Goal: Task Accomplishment & Management: Manage account settings

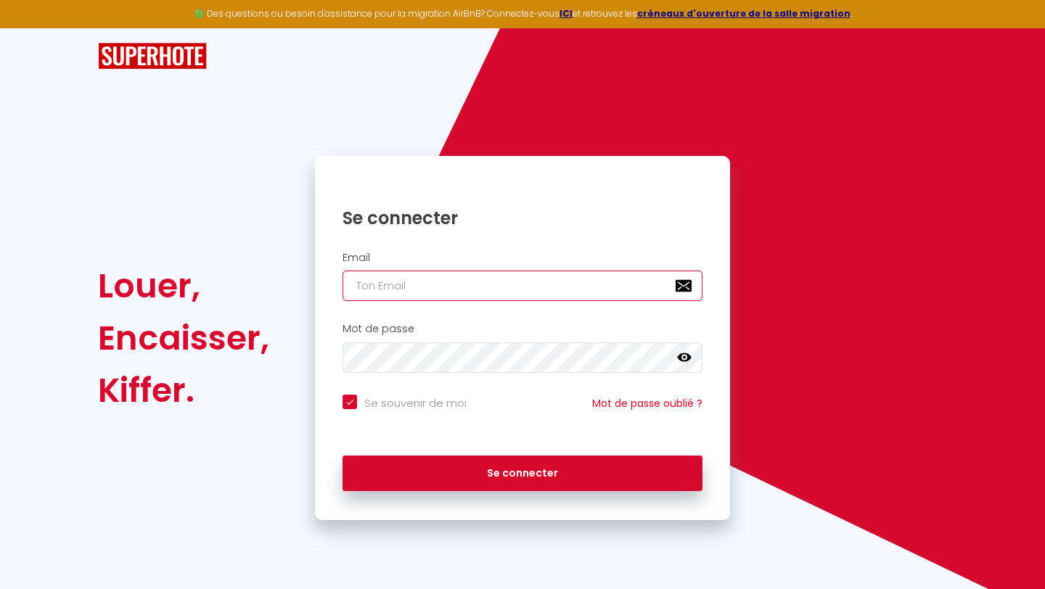
click at [406, 287] on input "email" at bounding box center [523, 286] width 360 height 30
type input "[PERSON_NAME][EMAIL_ADDRESS][PERSON_NAME][DOMAIN_NAME]"
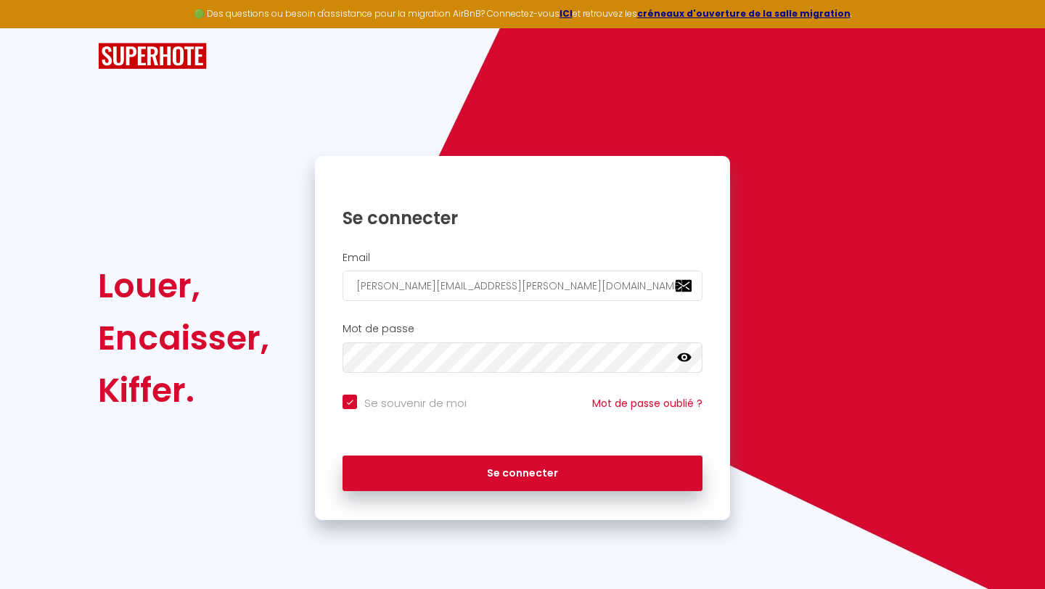
checkbox input "true"
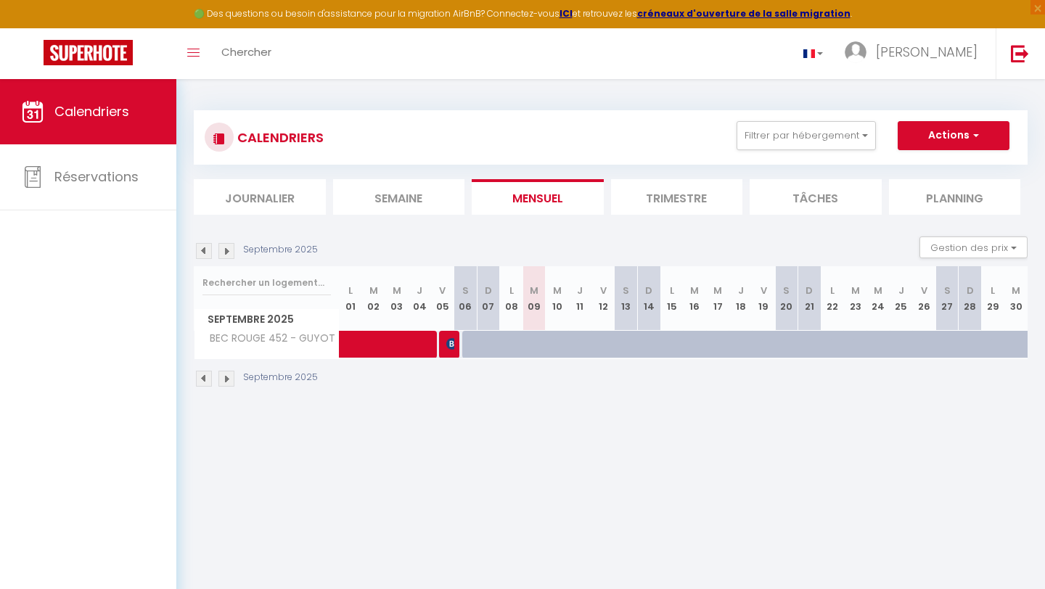
click at [690, 185] on li "Trimestre" at bounding box center [677, 197] width 132 height 36
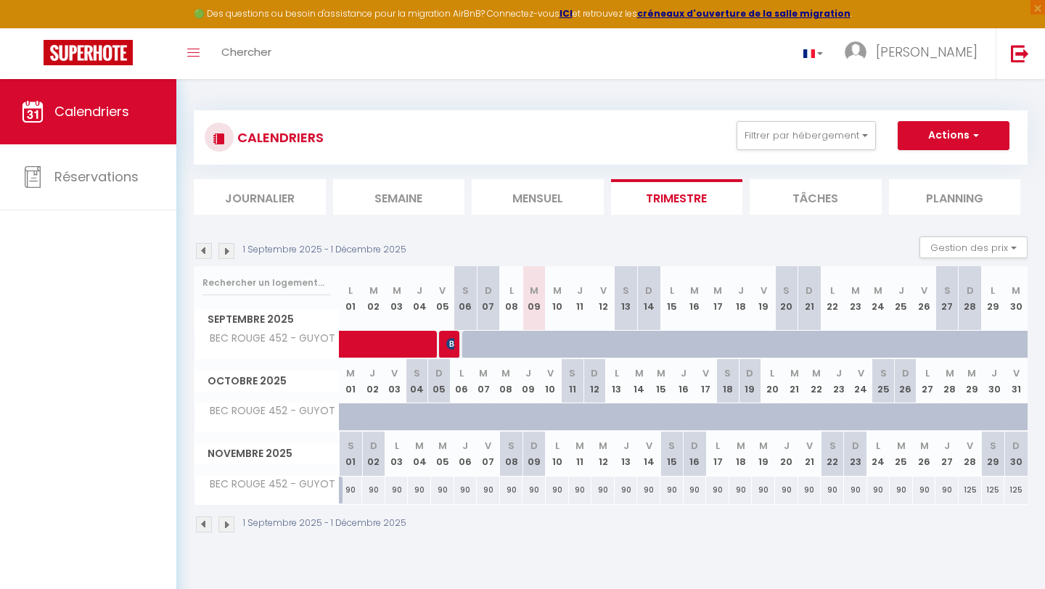
click at [226, 525] on img at bounding box center [226, 525] width 16 height 16
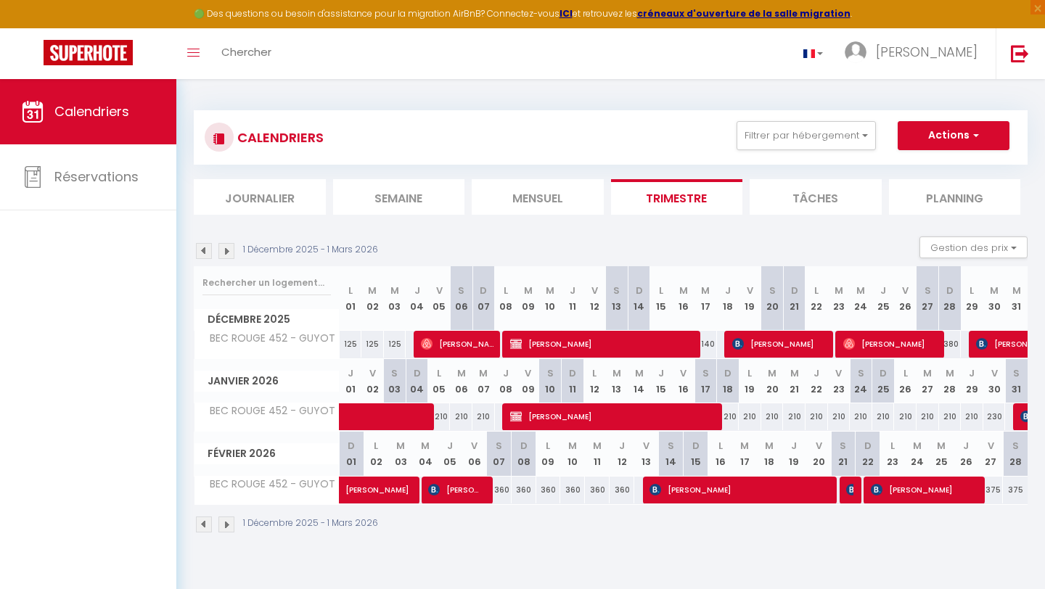
click at [226, 525] on img at bounding box center [226, 525] width 16 height 16
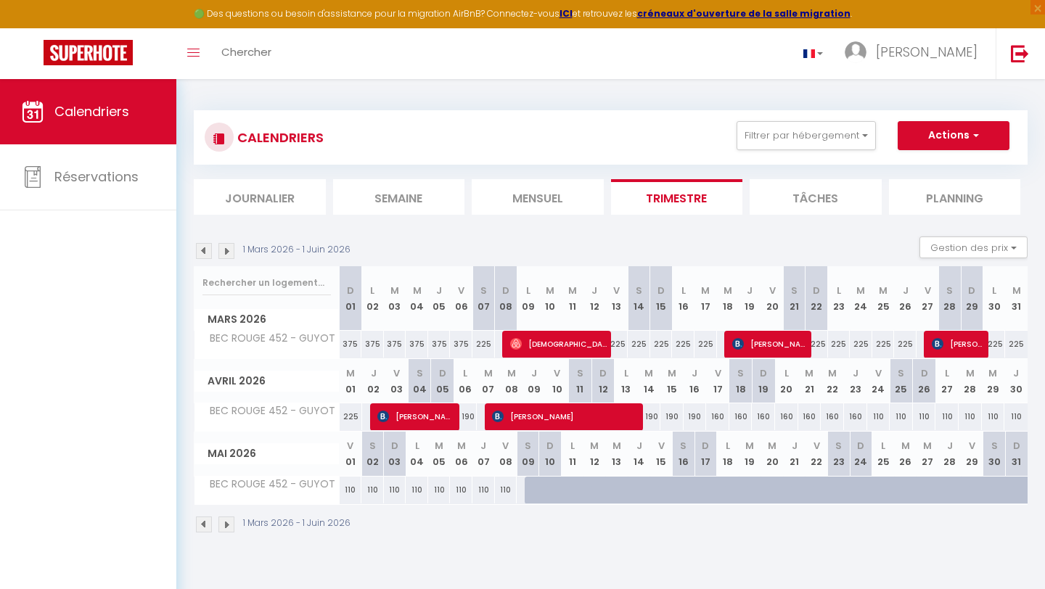
click at [208, 522] on img at bounding box center [204, 525] width 16 height 16
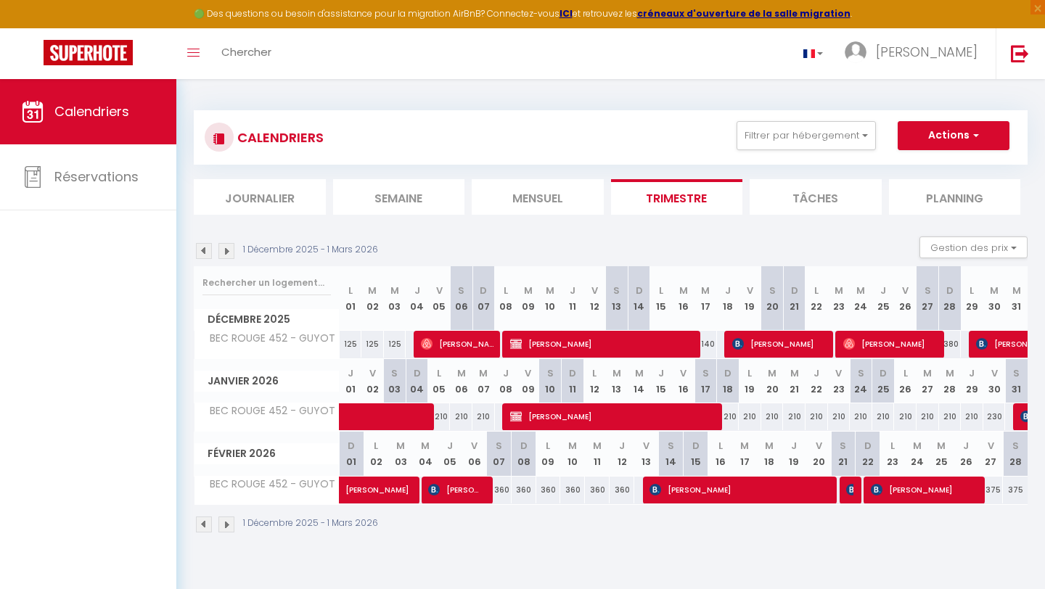
click at [202, 527] on img at bounding box center [204, 525] width 16 height 16
select select
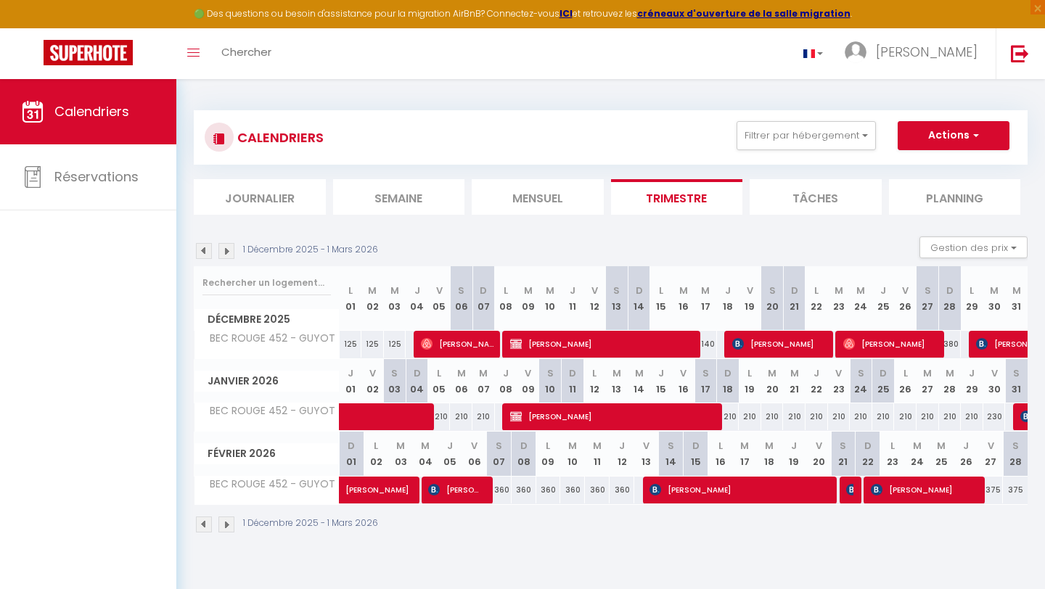
select select
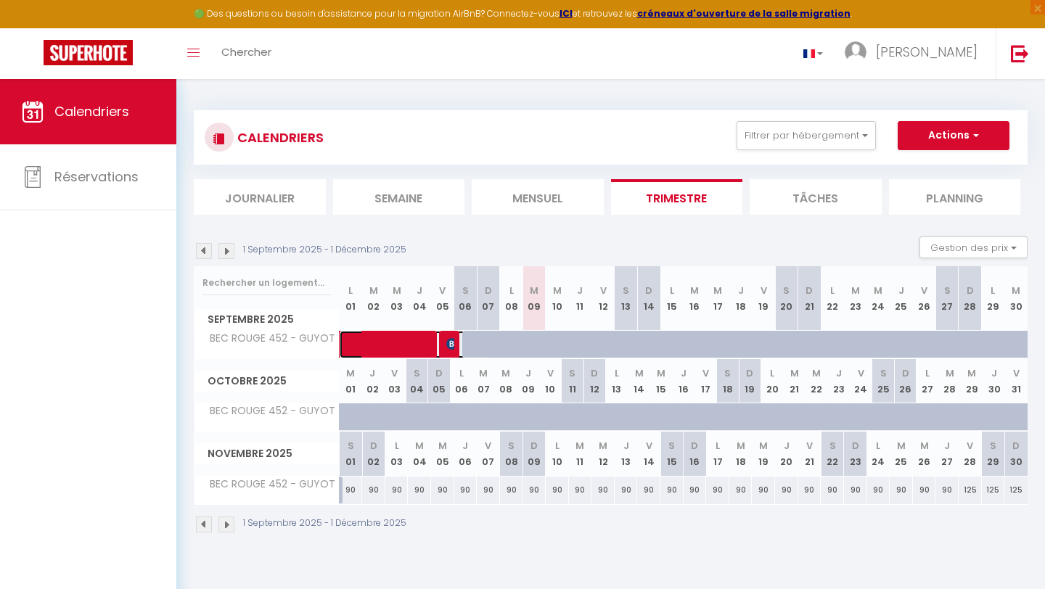
click at [381, 337] on span at bounding box center [422, 345] width 134 height 28
select select "OK"
select select "KO"
select select "0"
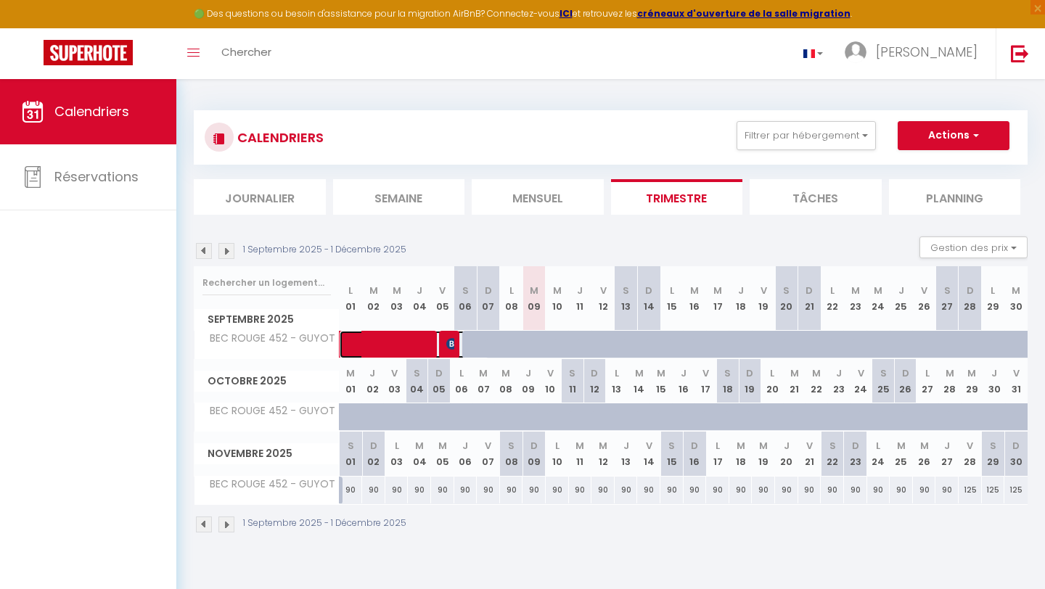
select select "1"
select select
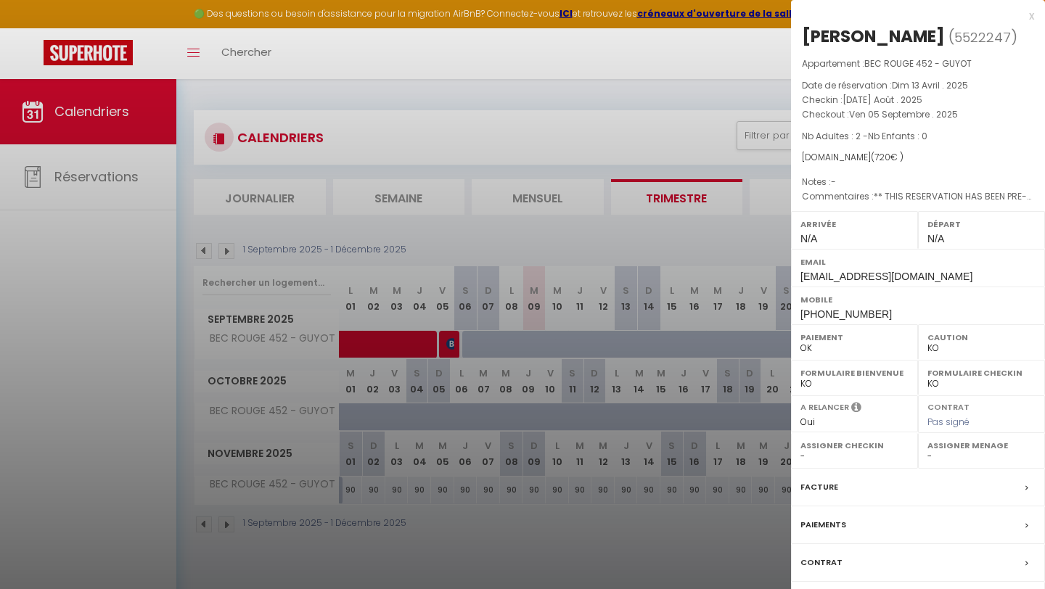
click at [631, 117] on div at bounding box center [522, 294] width 1045 height 589
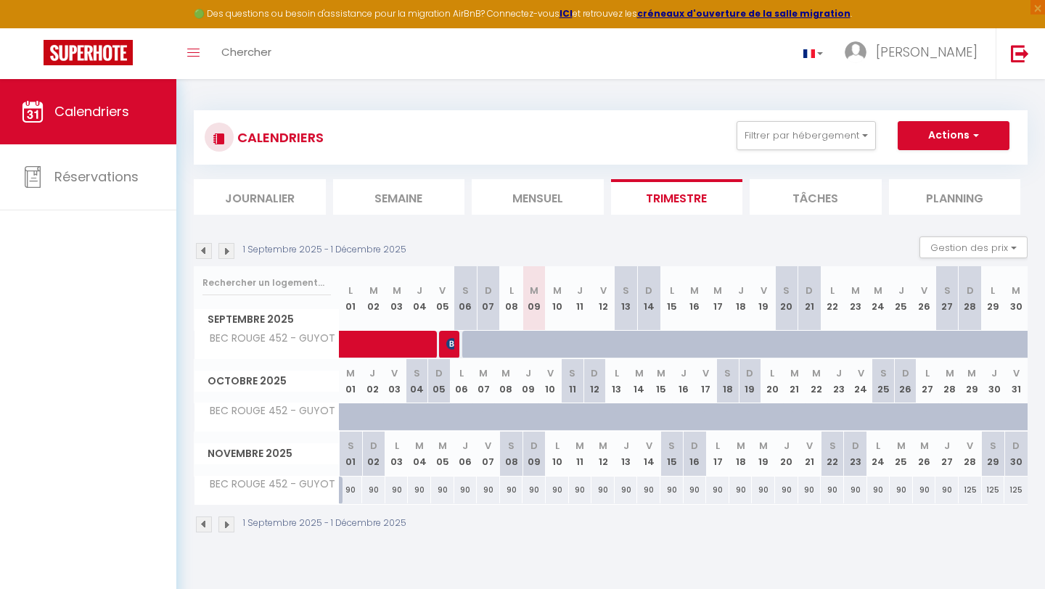
click at [202, 521] on img at bounding box center [204, 525] width 16 height 16
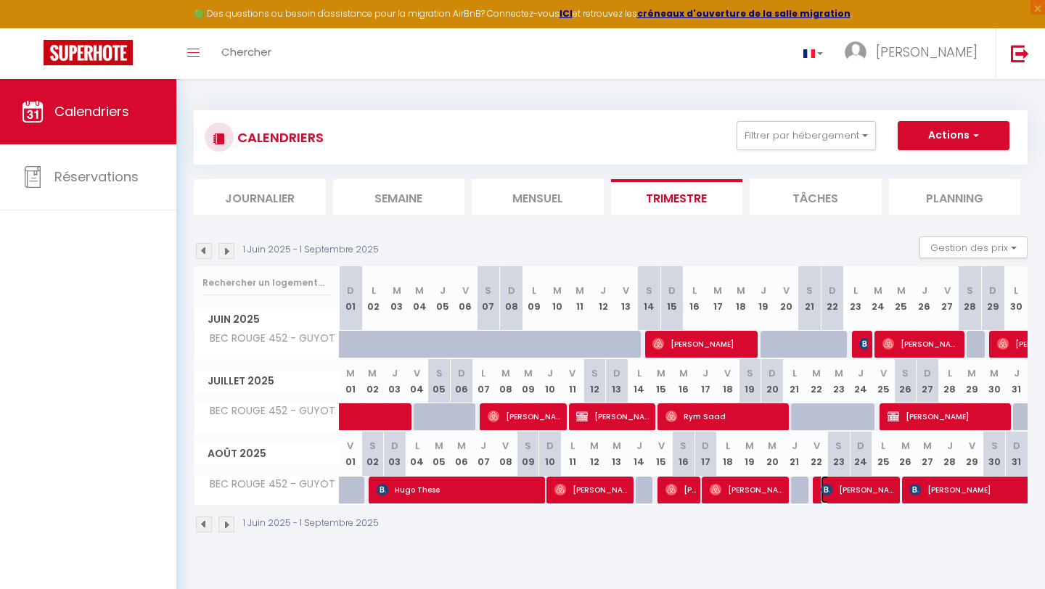
click at [848, 491] on span "[PERSON_NAME] [PERSON_NAME]" at bounding box center [860, 490] width 78 height 28
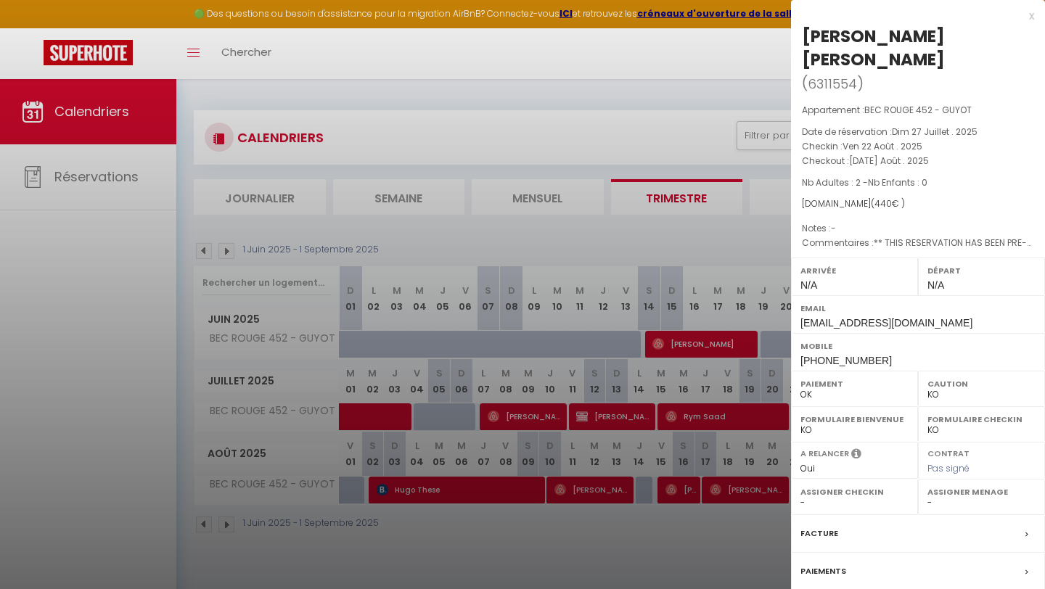
click at [653, 99] on div at bounding box center [522, 294] width 1045 height 589
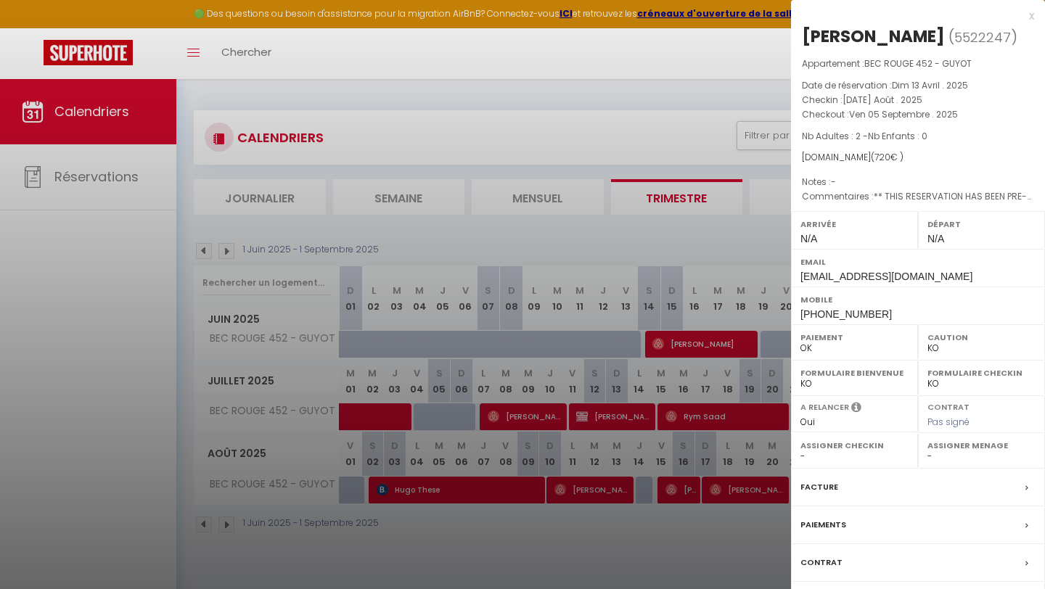
click at [491, 553] on div at bounding box center [522, 294] width 1045 height 589
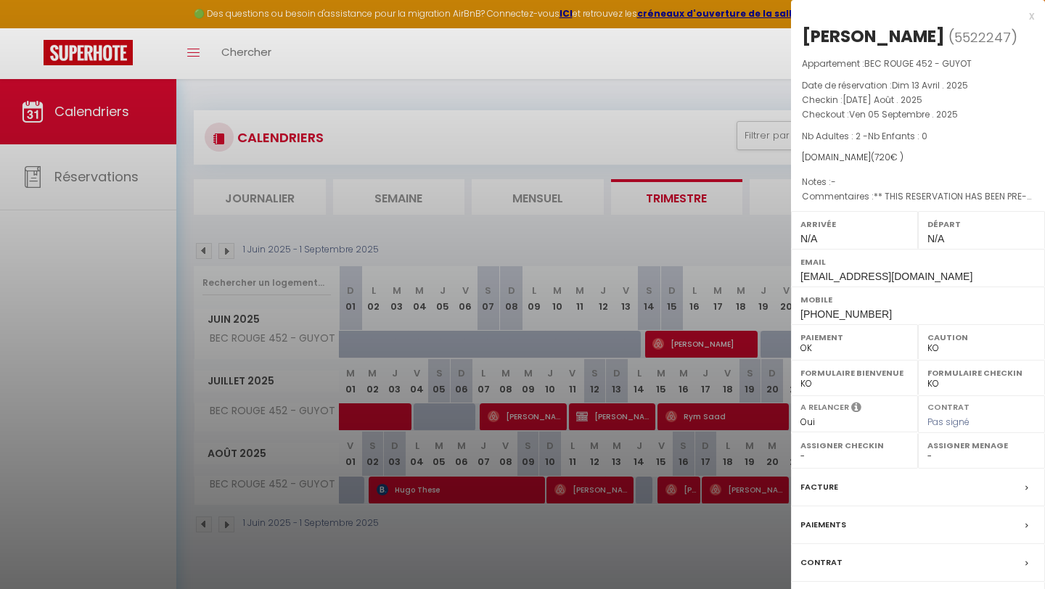
click at [232, 520] on div at bounding box center [522, 294] width 1045 height 589
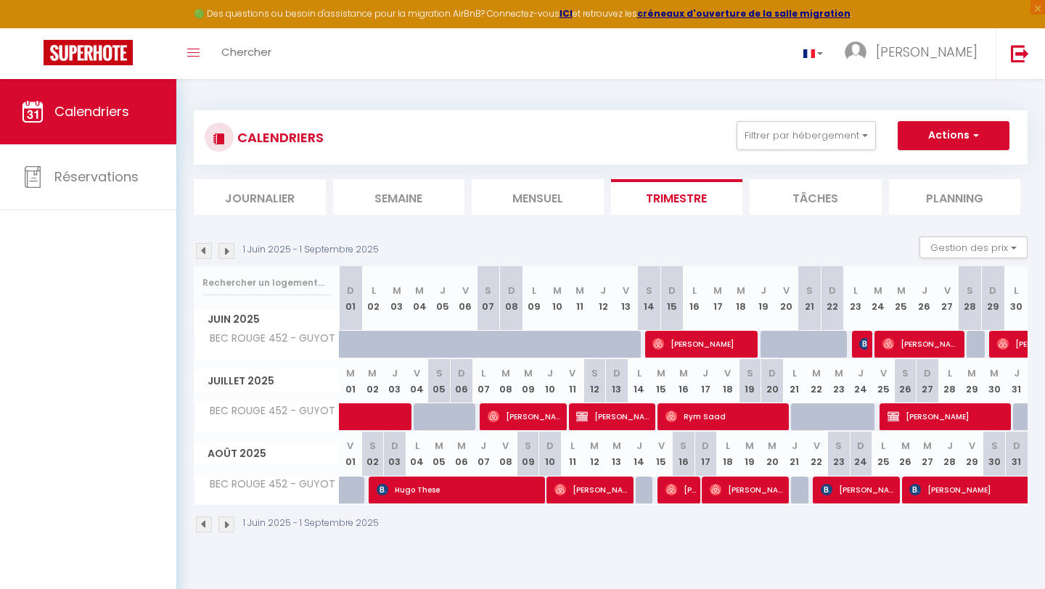
click at [230, 522] on img at bounding box center [226, 525] width 16 height 16
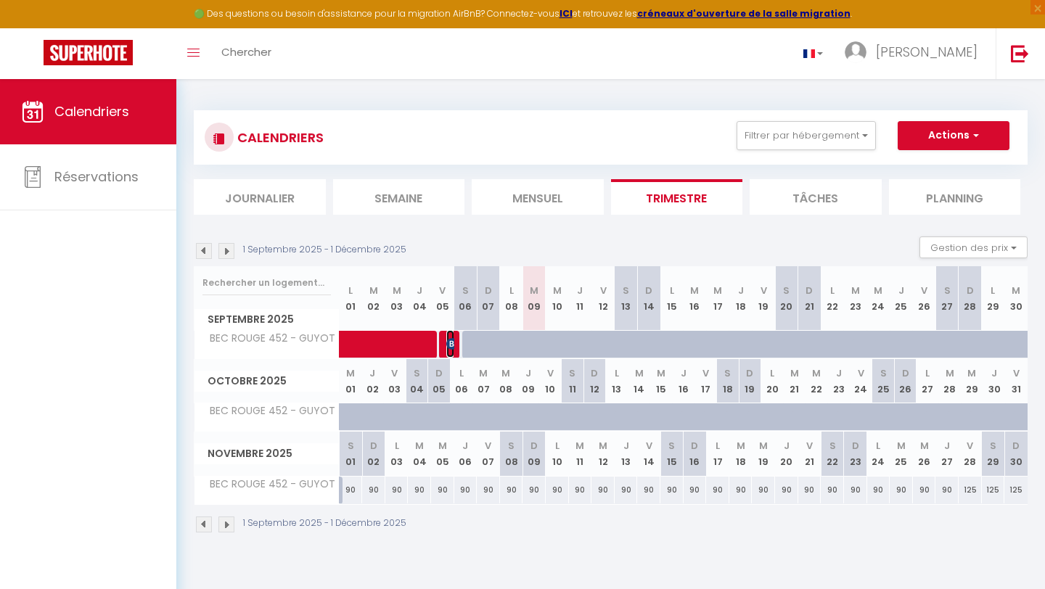
click at [451, 339] on img at bounding box center [452, 344] width 12 height 12
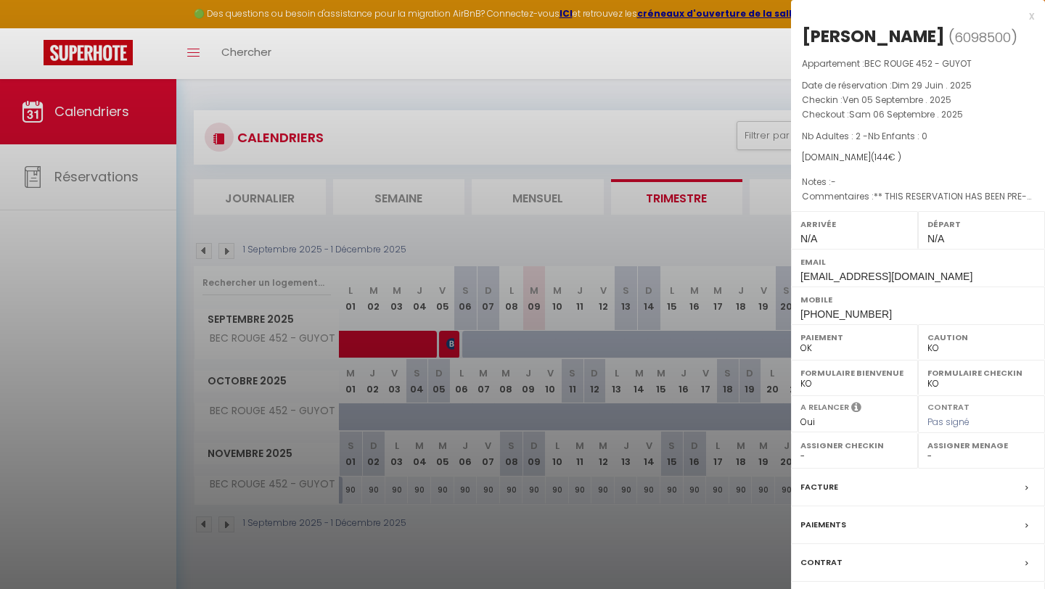
click at [530, 97] on div at bounding box center [522, 294] width 1045 height 589
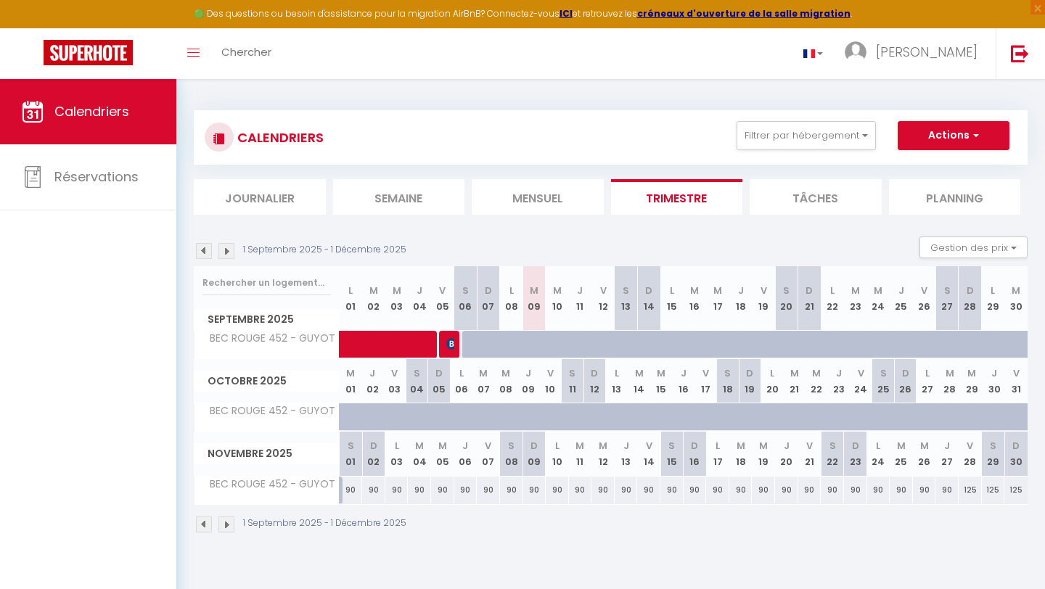
click at [203, 528] on img at bounding box center [204, 525] width 16 height 16
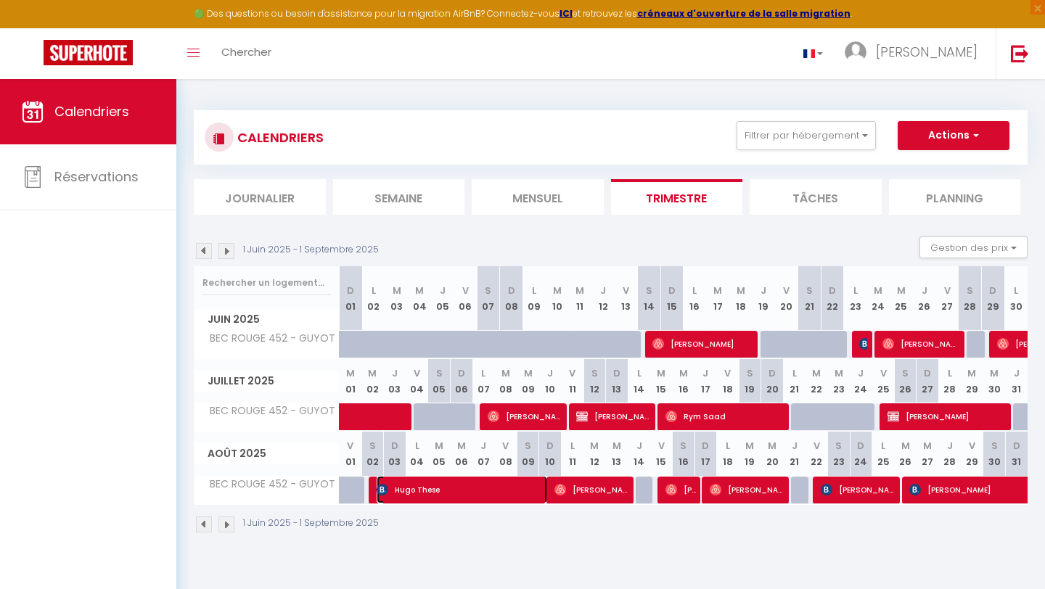
click at [491, 488] on span "Hugo These" at bounding box center [462, 490] width 171 height 28
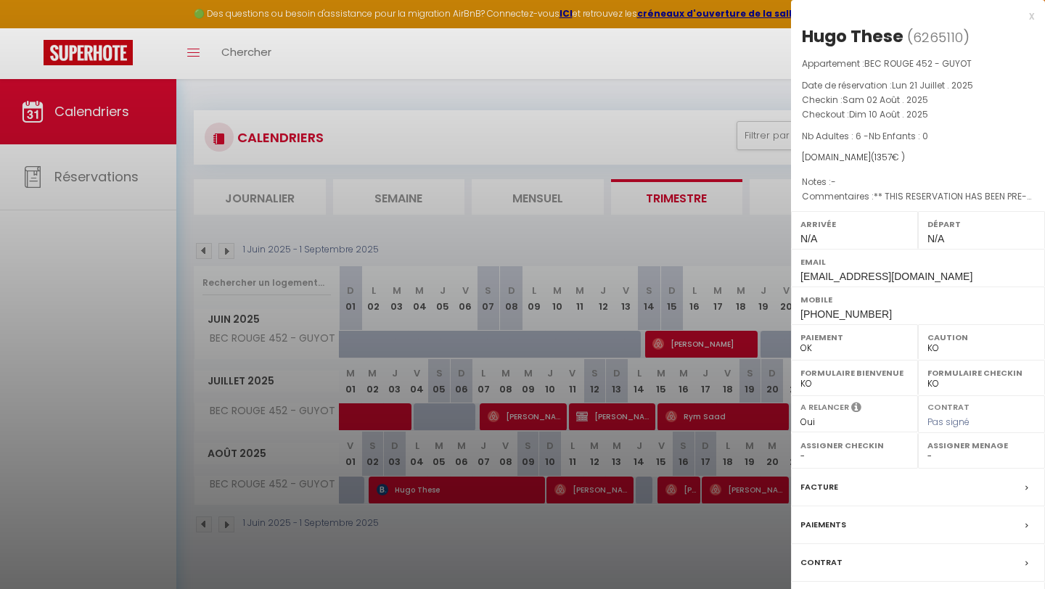
click at [483, 86] on div at bounding box center [522, 294] width 1045 height 589
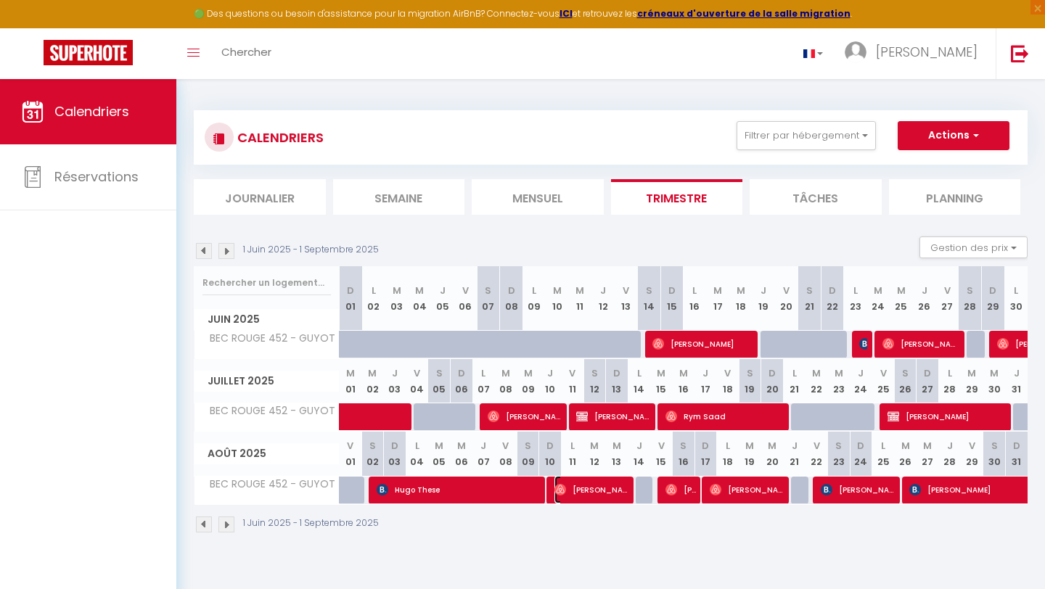
click at [565, 496] on span "[PERSON_NAME]" at bounding box center [594, 490] width 78 height 28
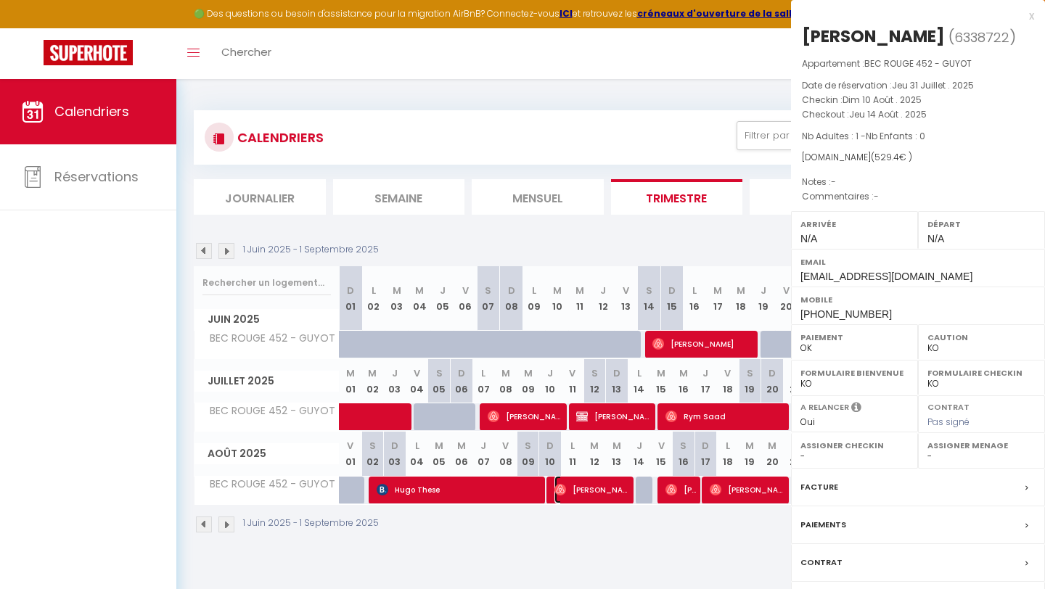
select select "OK"
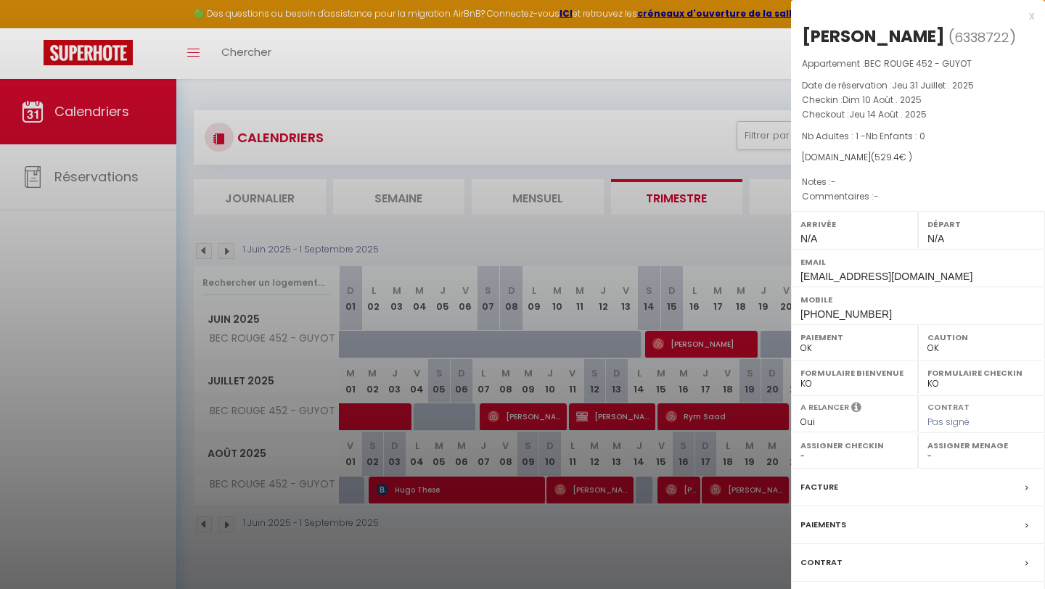
click at [488, 142] on div at bounding box center [522, 294] width 1045 height 589
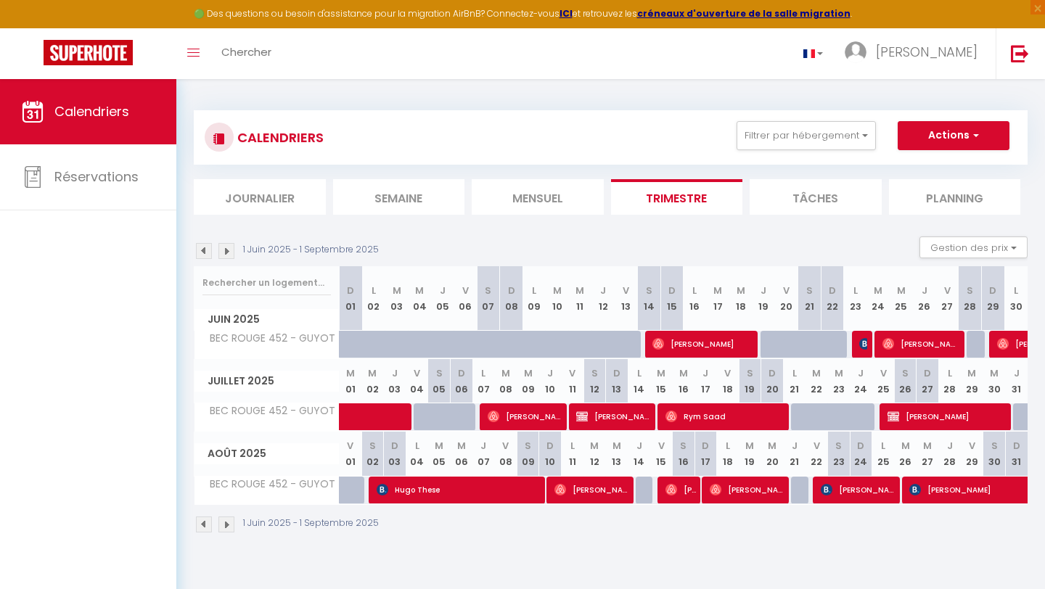
click at [232, 520] on img at bounding box center [226, 525] width 16 height 16
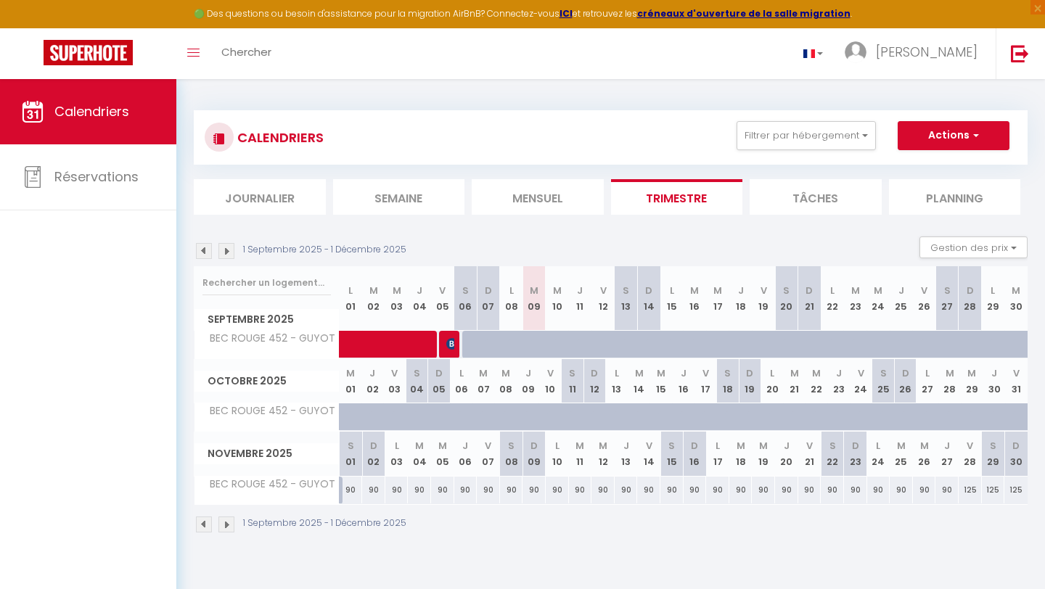
click at [232, 520] on img at bounding box center [226, 525] width 16 height 16
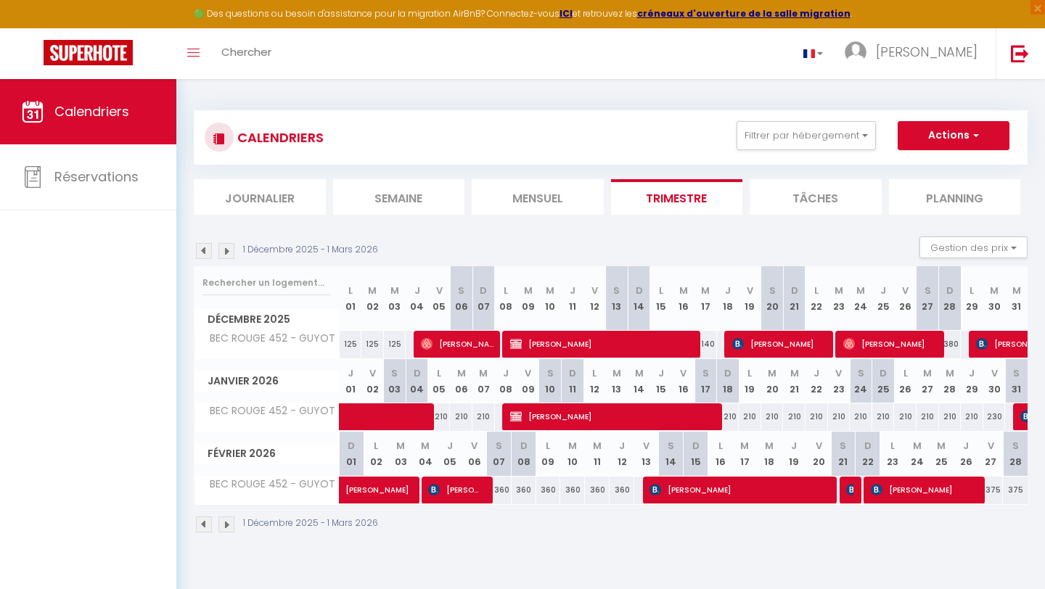
click at [232, 520] on img at bounding box center [226, 525] width 16 height 16
select select "0"
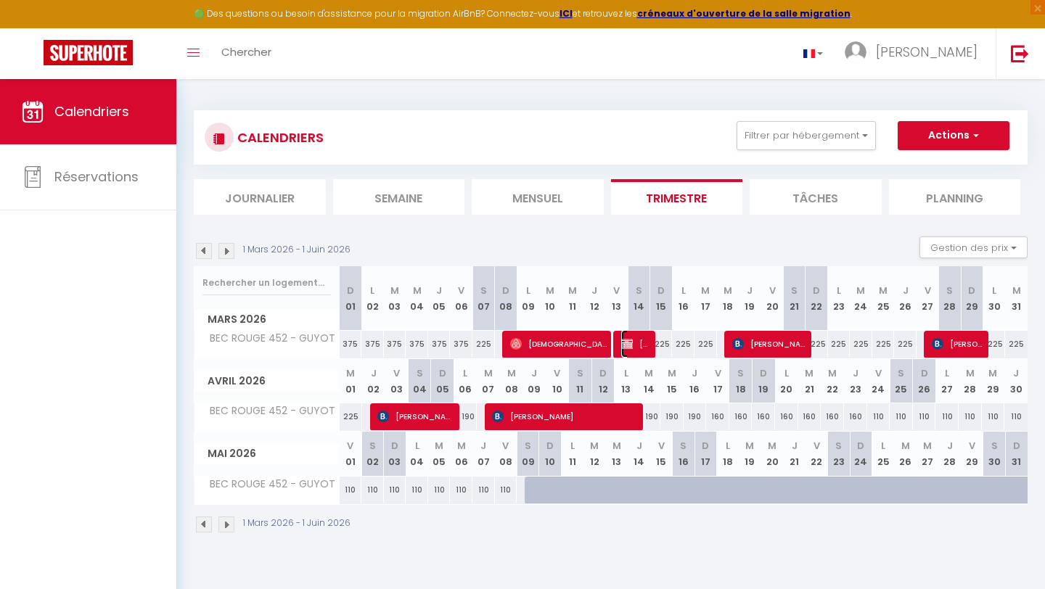
click at [632, 341] on span "[PERSON_NAME]" at bounding box center [636, 344] width 30 height 28
select select "KO"
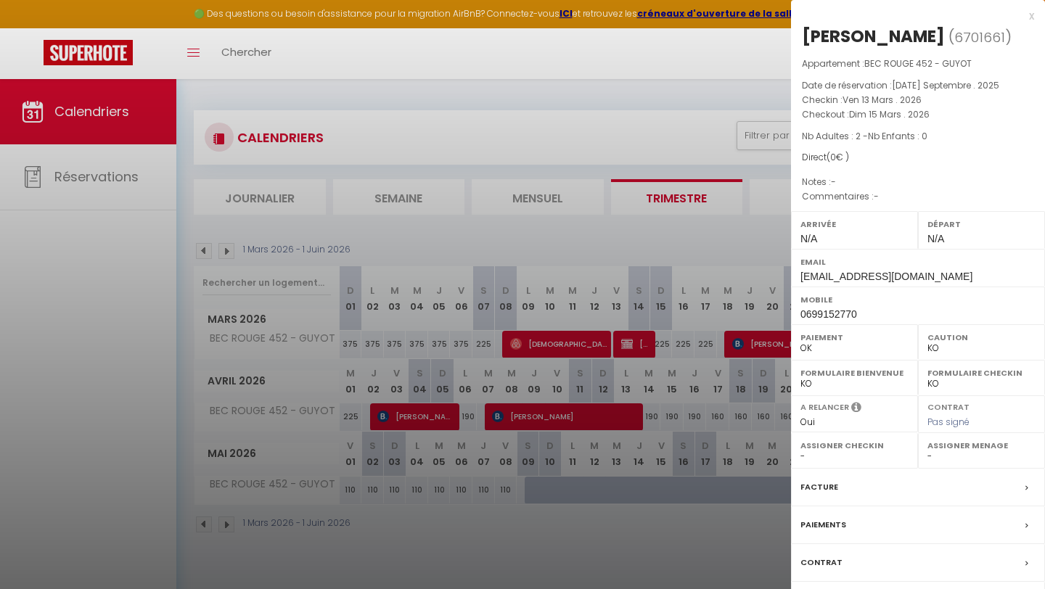
click at [685, 64] on div at bounding box center [522, 294] width 1045 height 589
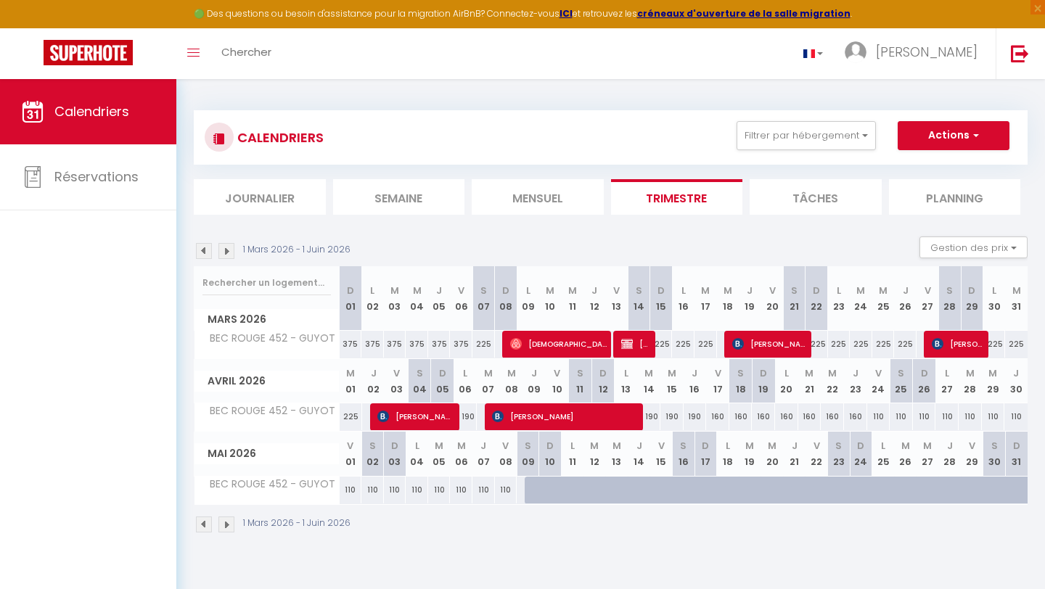
click at [205, 520] on img at bounding box center [204, 525] width 16 height 16
